Goal: Contribute content

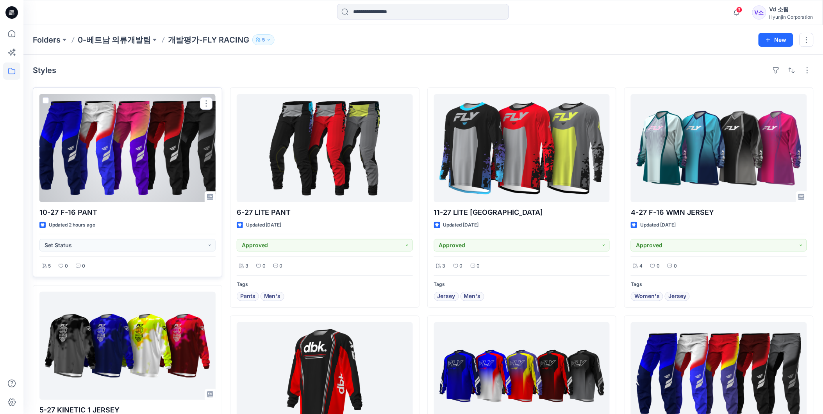
click at [164, 123] on div at bounding box center [127, 148] width 176 height 108
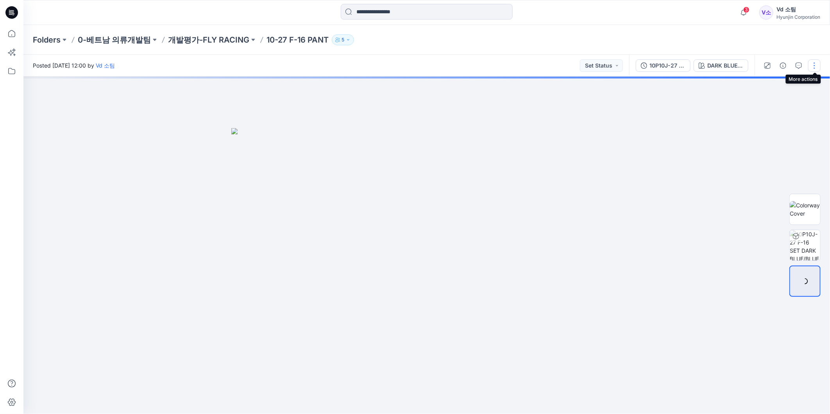
click at [815, 67] on button "button" at bounding box center [814, 65] width 13 height 13
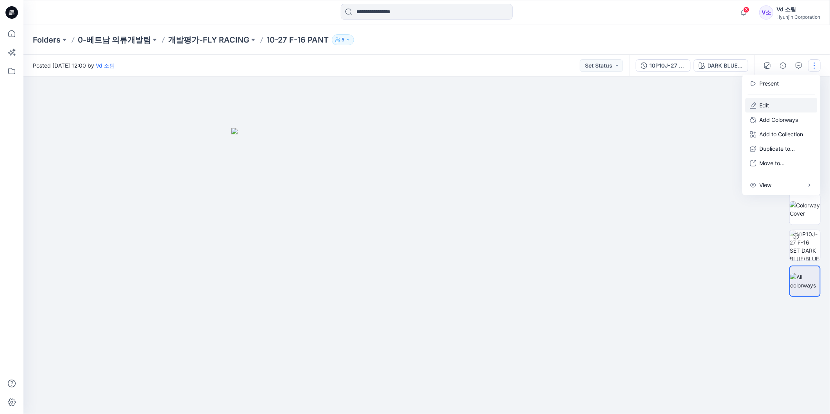
click at [778, 107] on button "Edit" at bounding box center [781, 105] width 72 height 14
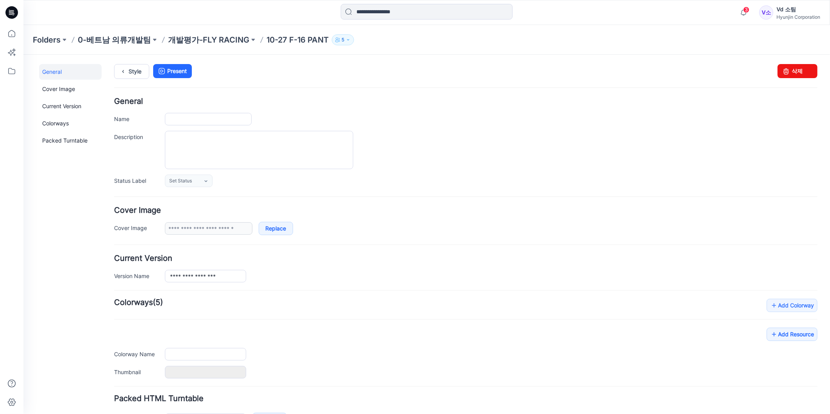
type input "**********"
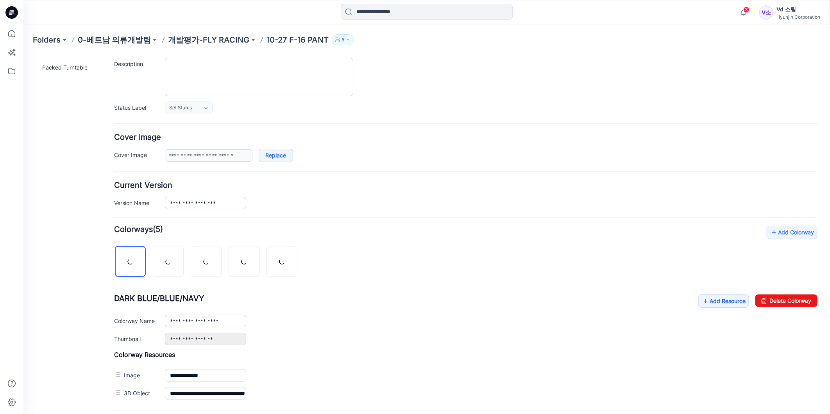
scroll to position [152, 0]
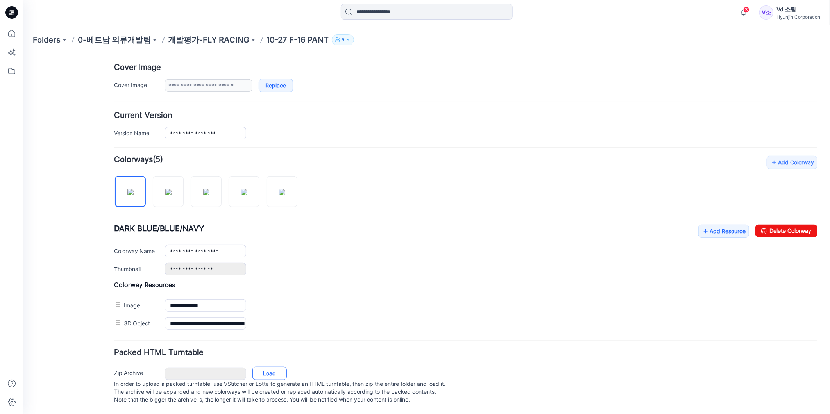
click at [274, 366] on link "Load" at bounding box center [269, 372] width 34 height 13
click at [286, 371] on link "Load" at bounding box center [269, 372] width 34 height 13
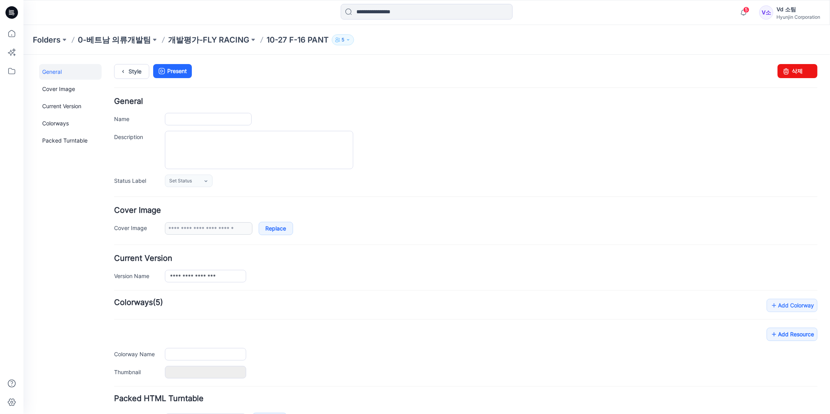
type input "**********"
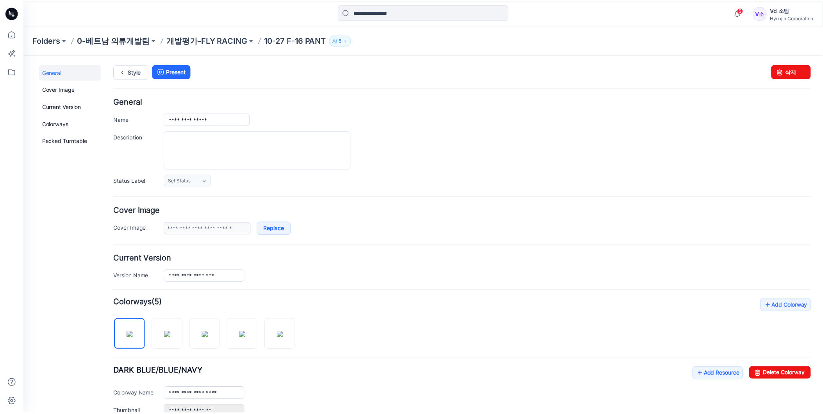
scroll to position [188, 0]
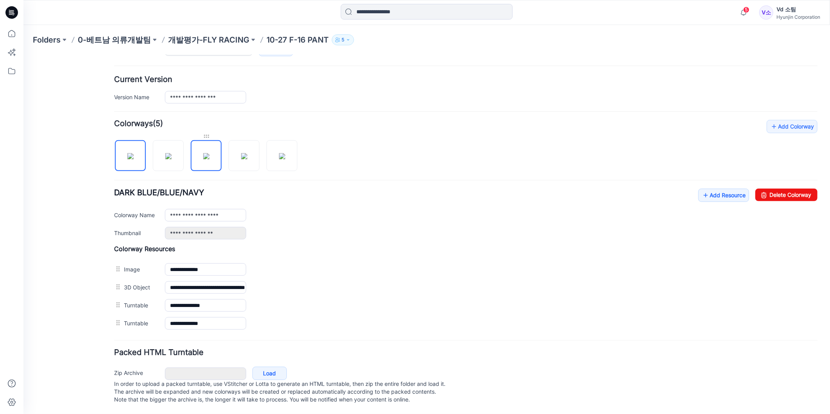
click at [203, 132] on div at bounding box center [205, 136] width 31 height 8
click at [701, 190] on icon at bounding box center [705, 195] width 8 height 13
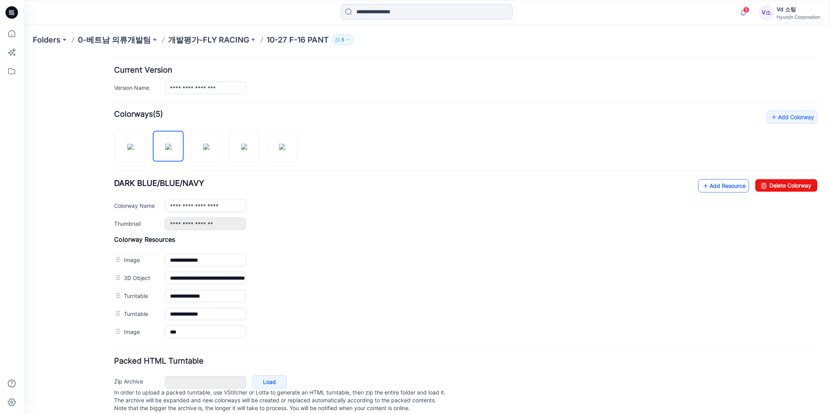
click at [701, 184] on icon at bounding box center [705, 185] width 8 height 13
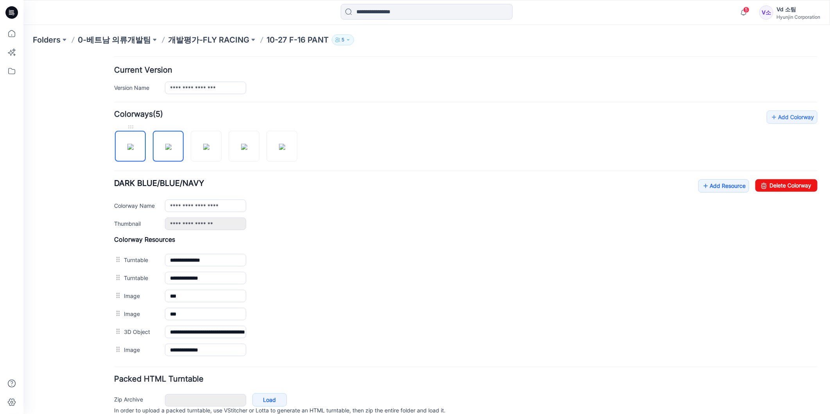
click at [133, 143] on img at bounding box center [130, 146] width 6 height 6
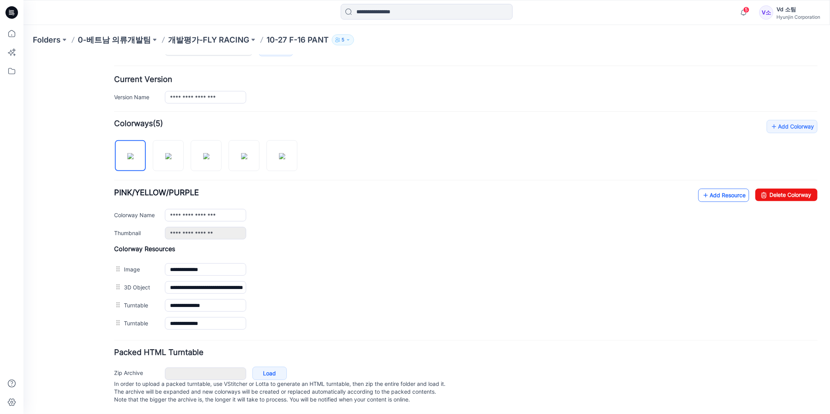
click at [729, 192] on link "Add Resource" at bounding box center [723, 194] width 51 height 13
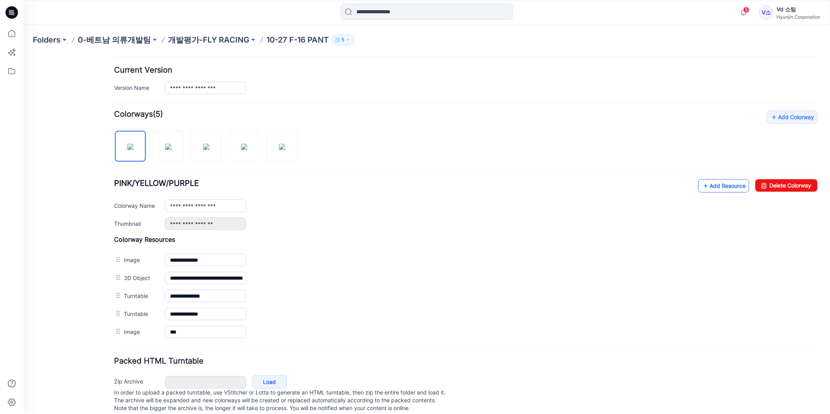
click at [725, 185] on link "Add Resource" at bounding box center [723, 185] width 51 height 13
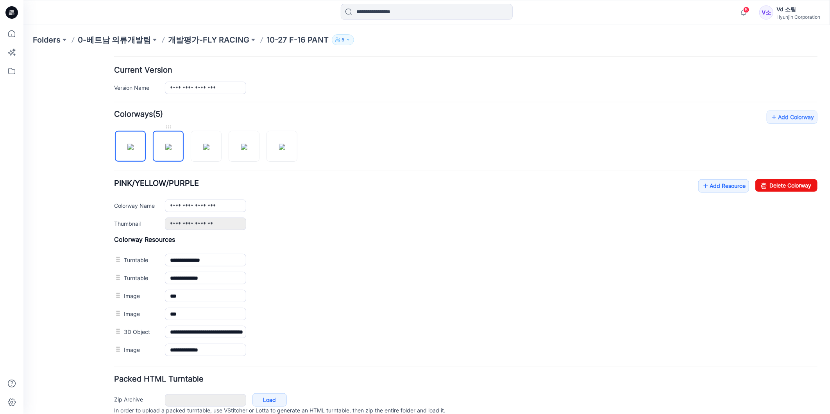
click at [171, 150] on img at bounding box center [168, 146] width 6 height 6
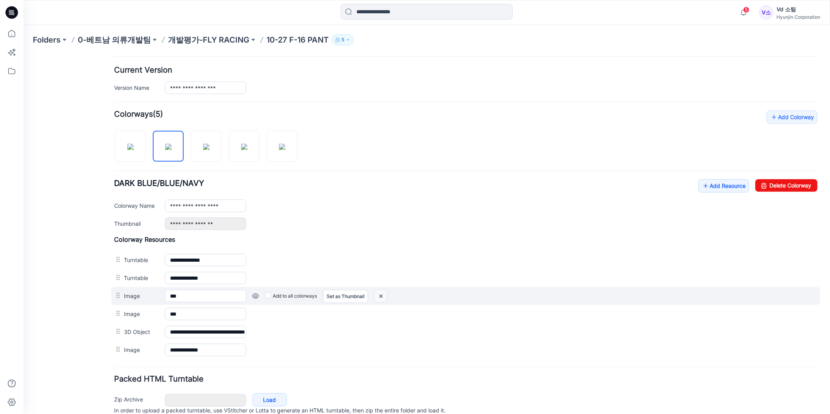
click at [382, 297] on img at bounding box center [380, 296] width 13 height 13
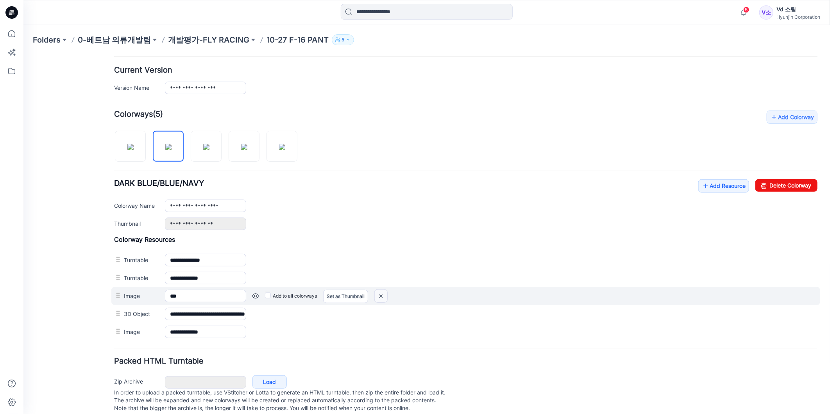
click at [379, 299] on img at bounding box center [380, 296] width 13 height 13
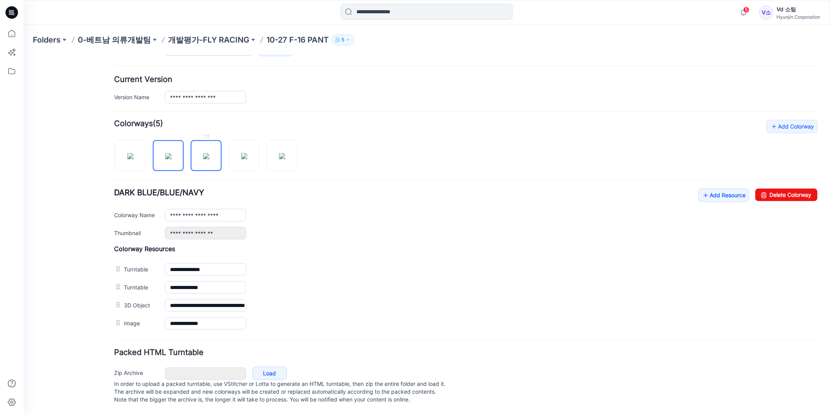
click at [209, 153] on img at bounding box center [206, 156] width 6 height 6
click at [247, 156] on img at bounding box center [244, 156] width 6 height 6
click at [285, 154] on img at bounding box center [282, 156] width 6 height 6
type input "**********"
click at [200, 37] on p "개발평가-FLY RACING" at bounding box center [208, 39] width 81 height 11
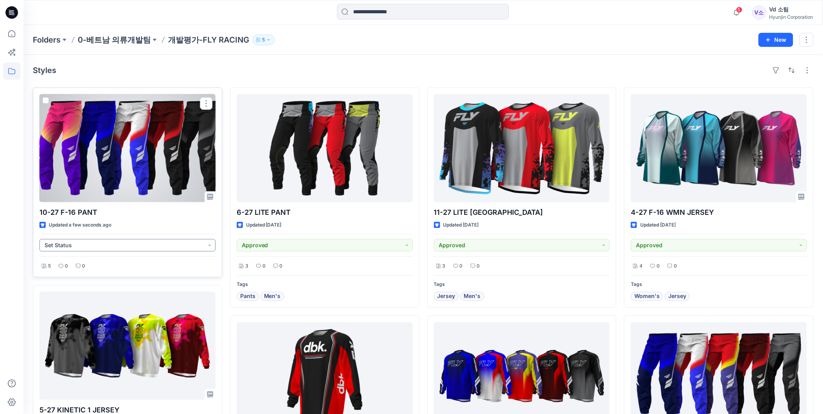
click at [118, 250] on button "Set Status" at bounding box center [127, 245] width 176 height 13
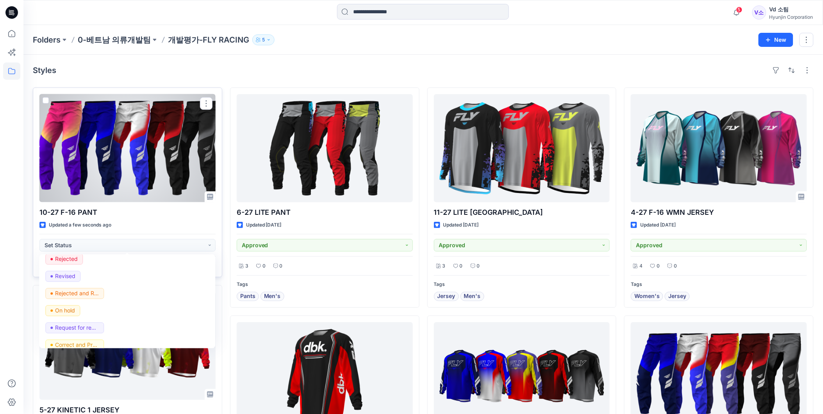
scroll to position [98, 0]
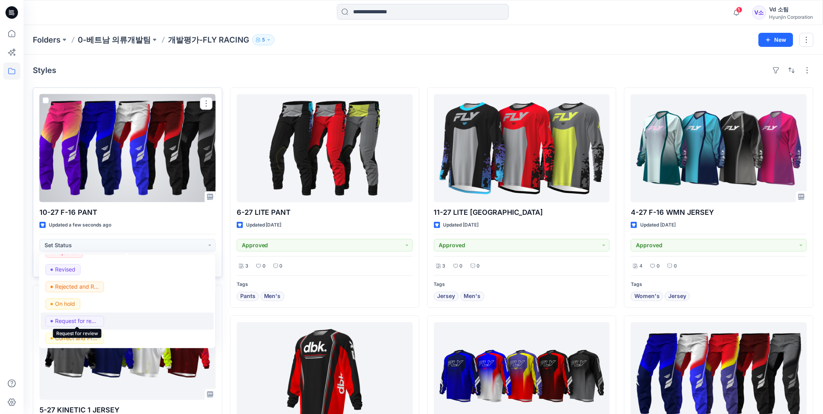
click at [89, 318] on p "Request for review" at bounding box center [77, 321] width 44 height 10
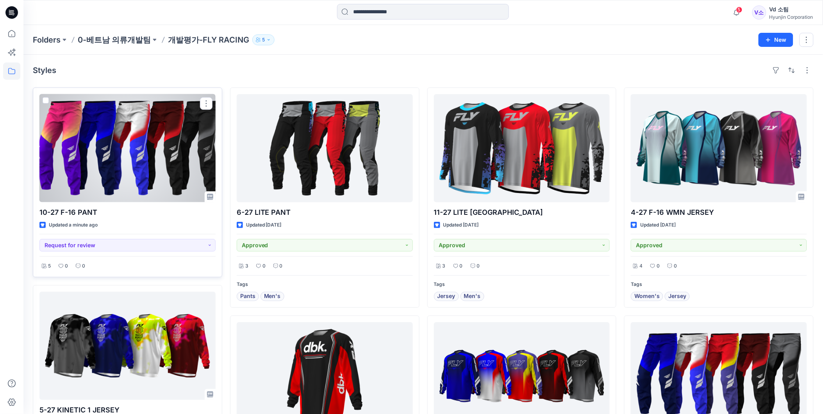
click at [147, 141] on div at bounding box center [127, 148] width 176 height 108
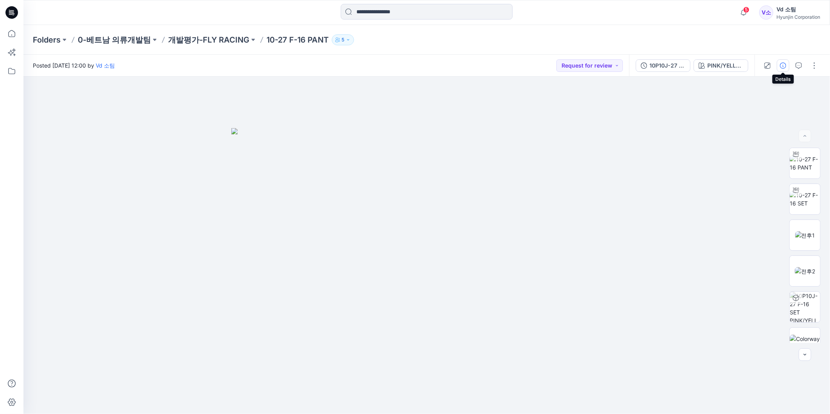
click at [787, 64] on button "button" at bounding box center [783, 65] width 13 height 13
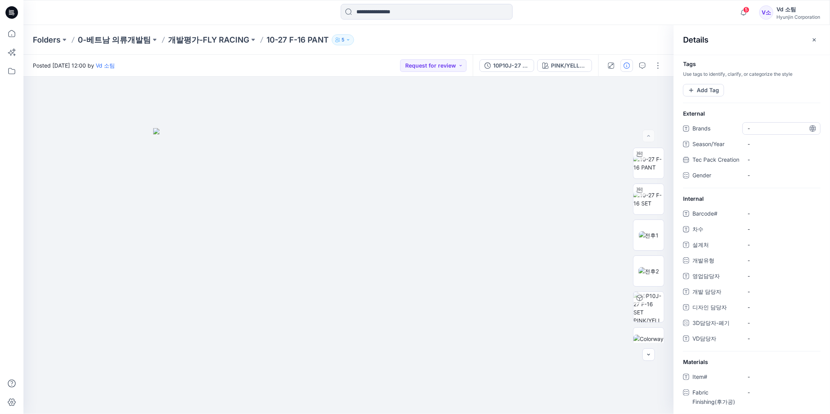
click at [778, 127] on span "-" at bounding box center [781, 128] width 68 height 8
type textarea "**********"
click at [725, 97] on div at bounding box center [752, 103] width 156 height 13
click at [716, 90] on button "Add Tag" at bounding box center [703, 90] width 41 height 13
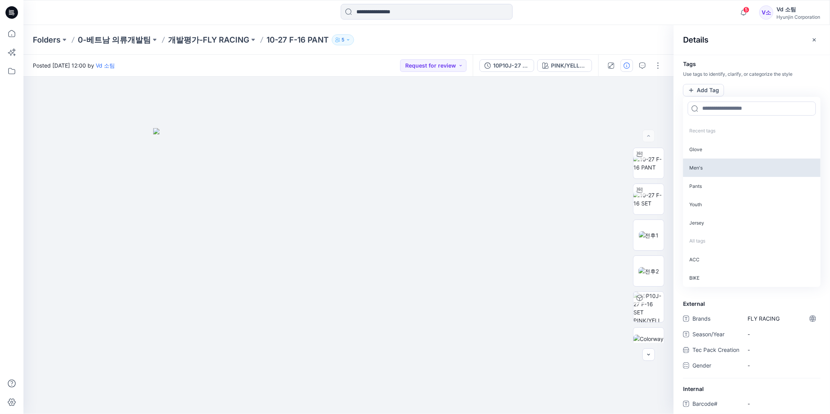
click at [703, 163] on p "Men's" at bounding box center [752, 168] width 138 height 18
click at [703, 163] on p "Pants" at bounding box center [752, 167] width 138 height 18
click at [729, 63] on h4 "Tags" at bounding box center [752, 64] width 156 height 7
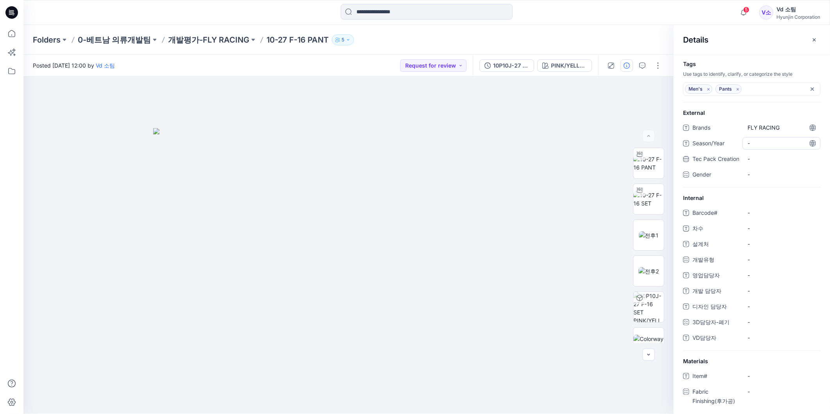
click at [755, 145] on span "-" at bounding box center [781, 143] width 68 height 8
type textarea "**"
click at [760, 180] on div "-" at bounding box center [781, 174] width 78 height 13
click at [760, 197] on label "Male" at bounding box center [782, 191] width 66 height 9
click at [713, 182] on span "Gender" at bounding box center [715, 176] width 47 height 12
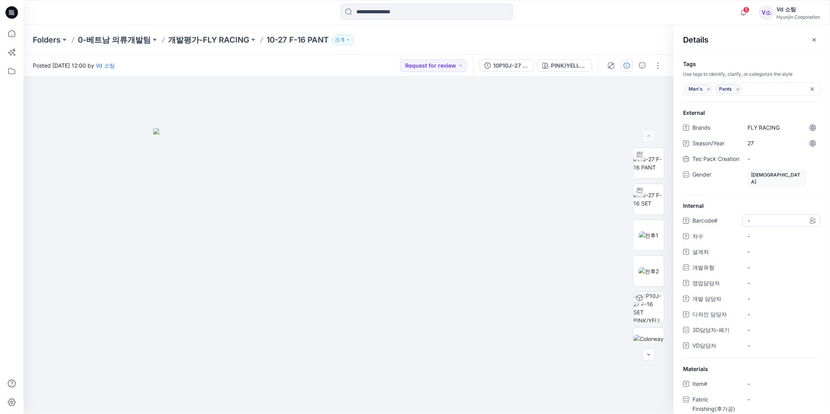
click at [768, 225] on span "-" at bounding box center [781, 220] width 68 height 8
click at [764, 237] on span "-" at bounding box center [781, 236] width 68 height 8
type textarea "**"
click at [767, 256] on span "-" at bounding box center [781, 252] width 68 height 8
type textarea "**********"
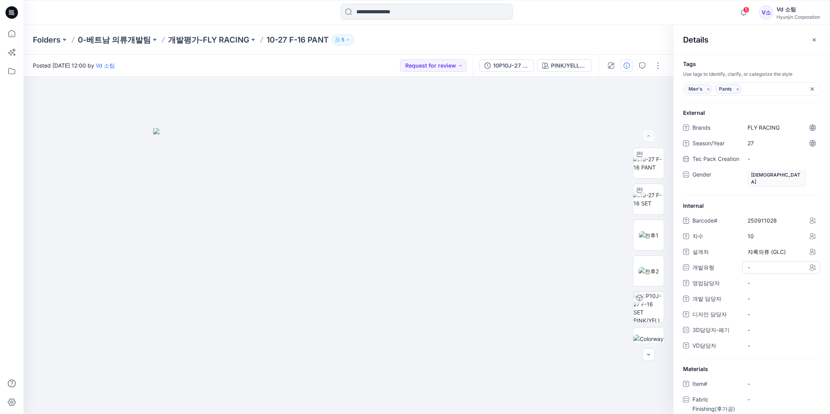
click at [759, 267] on div "-" at bounding box center [753, 267] width 12 height 11
click at [753, 303] on span at bounding box center [752, 300] width 6 height 6
click at [719, 278] on div "Barcode# 250911028 차수 10 설계처 쟈록의류 (GLC) 개발유형 CW CS CW CFM SALES MU SR 영업담당자 - 개…" at bounding box center [752, 286] width 138 height 145
click at [770, 287] on span "-" at bounding box center [781, 284] width 68 height 8
type textarea "*"
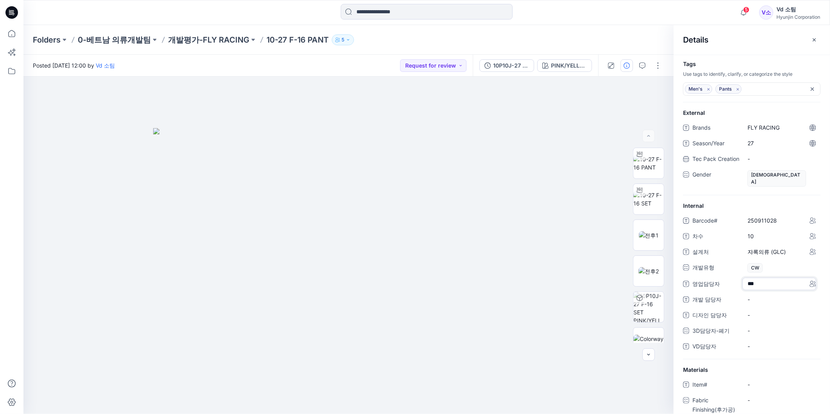
type textarea "***"
click at [771, 297] on 담당자 "-" at bounding box center [781, 299] width 68 height 8
type textarea "***"
click at [767, 341] on div "-" at bounding box center [781, 346] width 78 height 13
type textarea "***"
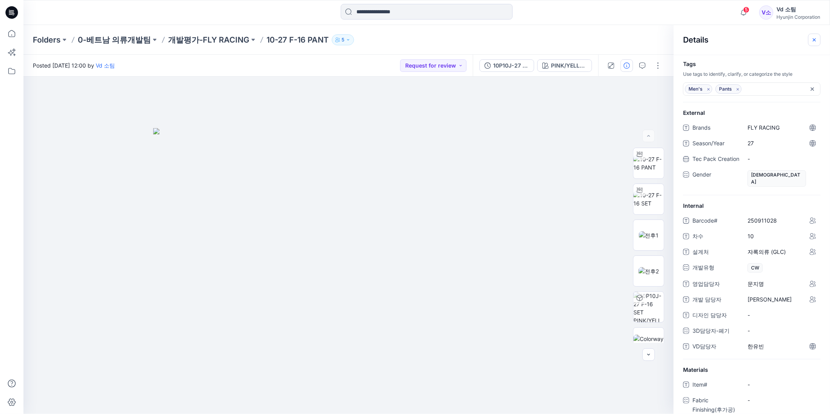
click at [813, 35] on button "button" at bounding box center [814, 40] width 13 height 13
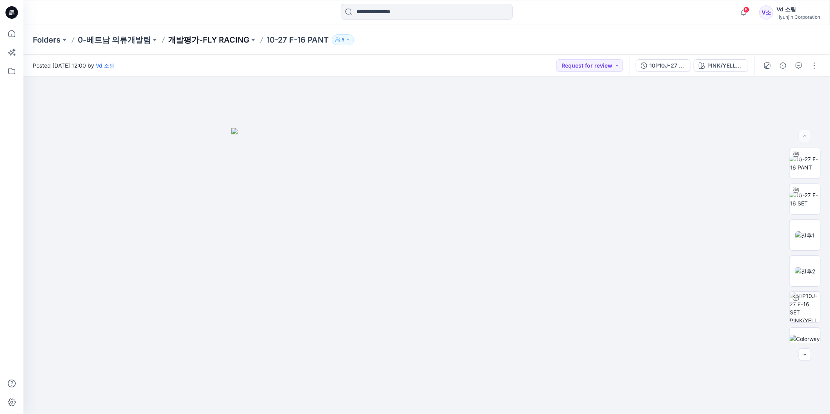
click at [218, 43] on p "개발평가-FLY RACING" at bounding box center [208, 39] width 81 height 11
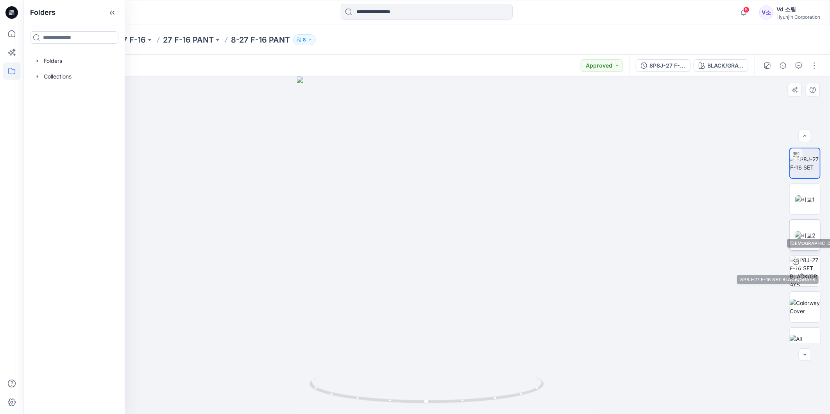
scroll to position [52, 0]
click at [132, 41] on p "영업3-27 F-16" at bounding box center [120, 39] width 52 height 11
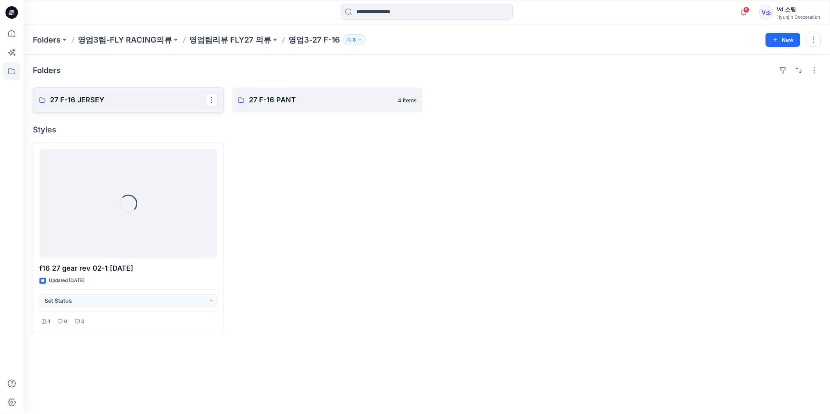
click at [142, 98] on p "27 F-16 JERSEY" at bounding box center [127, 100] width 155 height 11
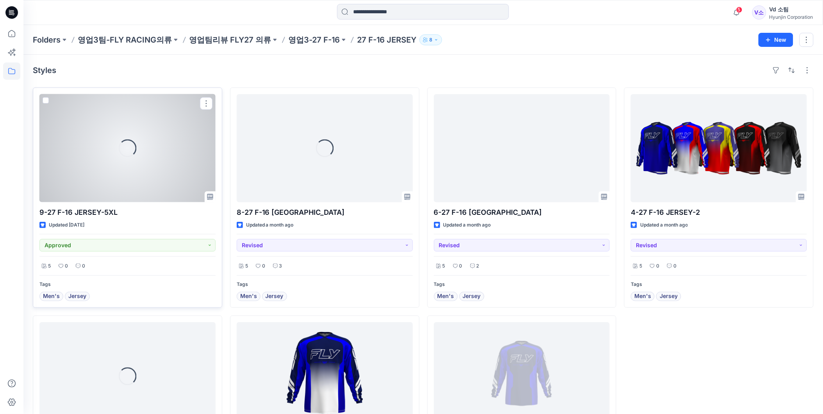
click at [175, 134] on div at bounding box center [127, 148] width 176 height 108
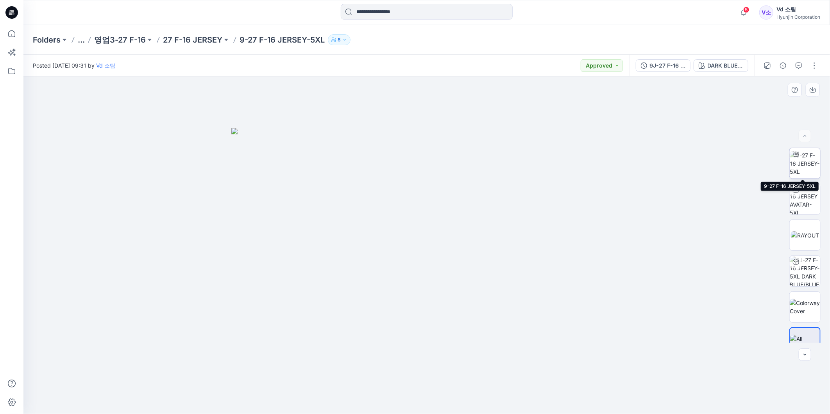
click at [810, 167] on img at bounding box center [805, 163] width 30 height 25
